Goal: Navigation & Orientation: Find specific page/section

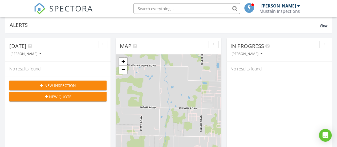
scroll to position [40, 0]
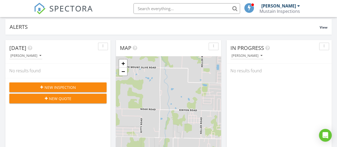
click at [251, 9] on span at bounding box center [248, 7] width 5 height 5
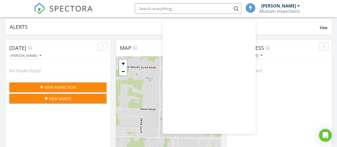
click at [104, 25] on div "Alerts" at bounding box center [165, 26] width 310 height 7
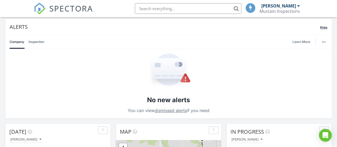
scroll to position [0, 0]
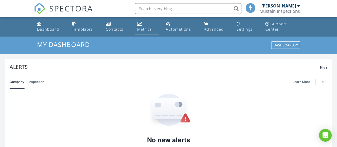
click at [138, 30] on div "Metrics" at bounding box center [144, 29] width 15 height 5
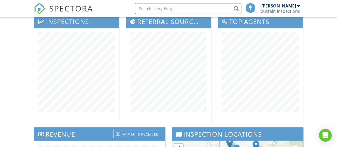
scroll to position [76, 0]
